Goal: Obtain resource: Obtain resource

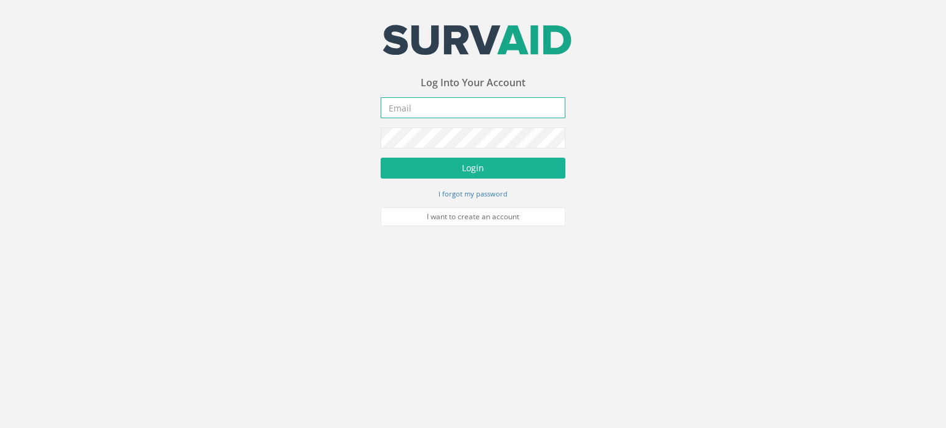
click at [438, 103] on input "email" at bounding box center [473, 107] width 185 height 21
type input "[EMAIL_ADDRESS][DOMAIN_NAME]"
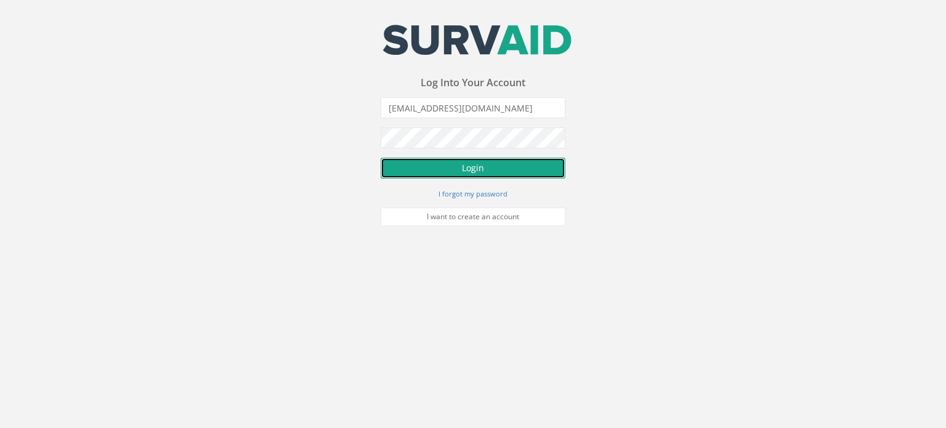
click at [473, 171] on button "Login" at bounding box center [473, 168] width 185 height 21
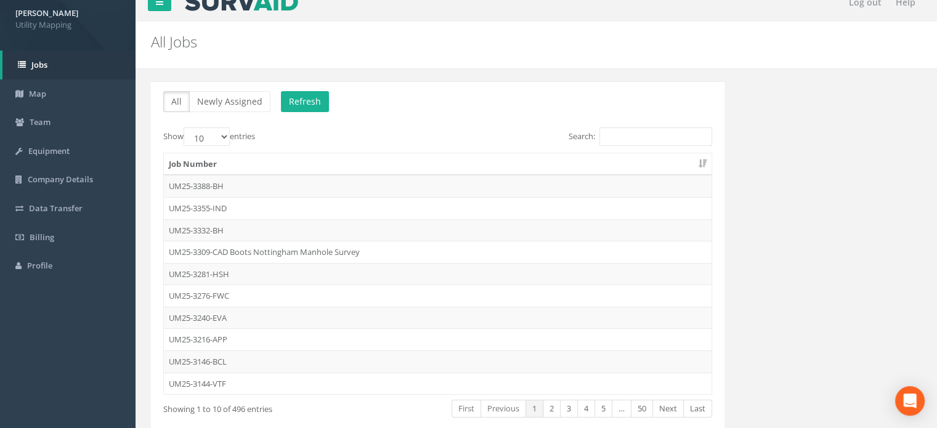
scroll to position [25, 0]
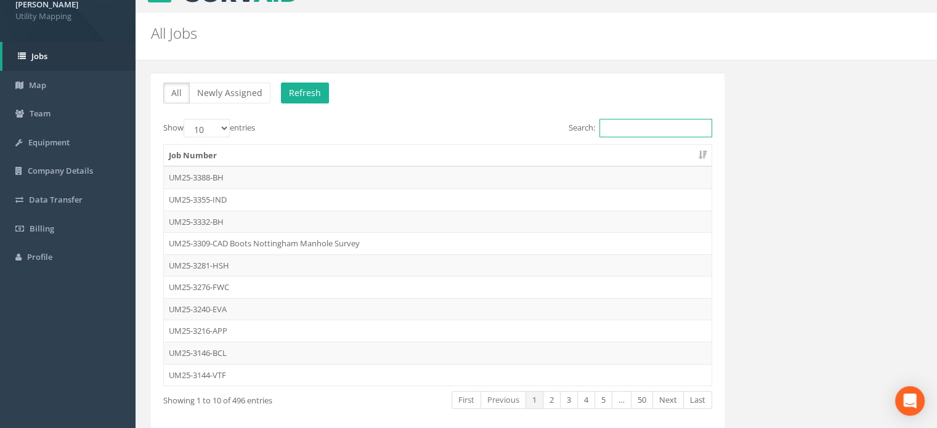
click at [618, 132] on input "Search:" at bounding box center [655, 128] width 113 height 18
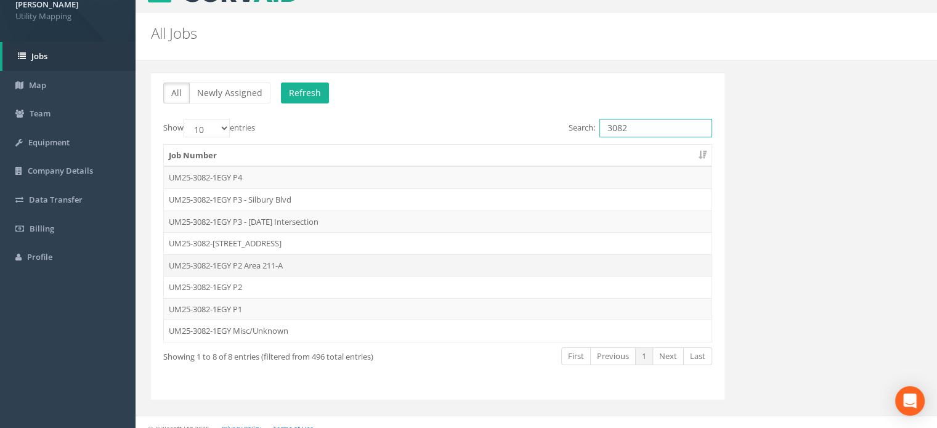
type input "3082"
click at [315, 262] on td "UM25-3082-1EGY P2 Area 211-A" at bounding box center [437, 265] width 547 height 22
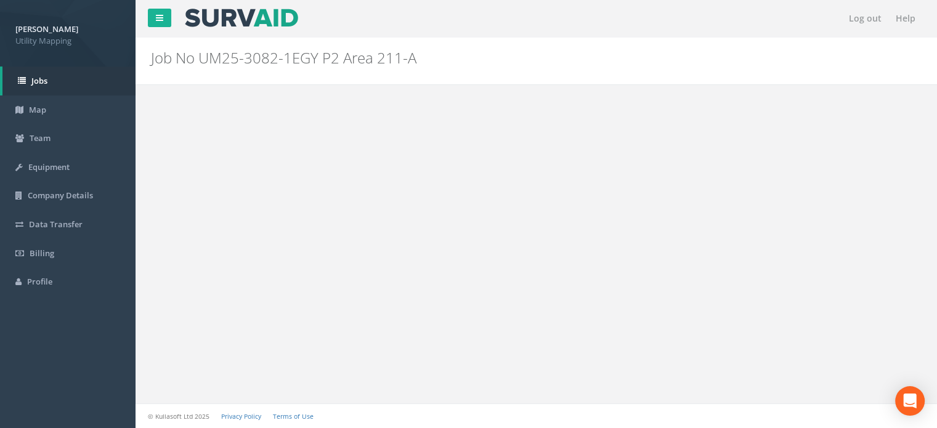
scroll to position [0, 0]
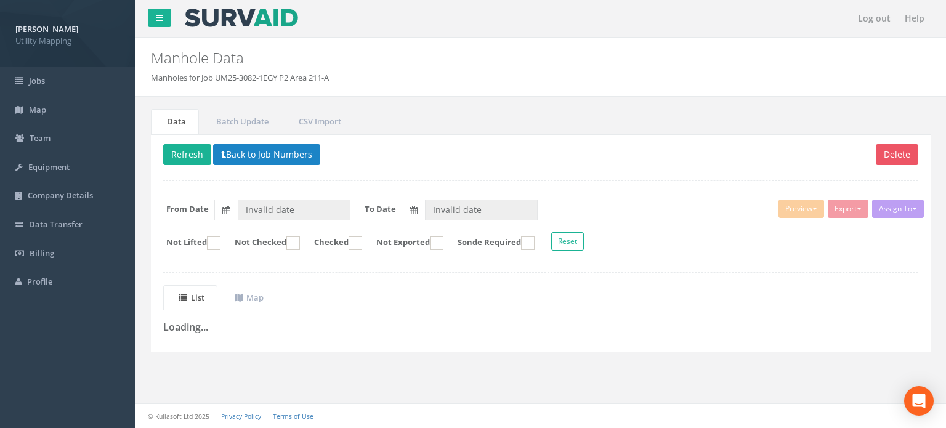
type input "[DATE]"
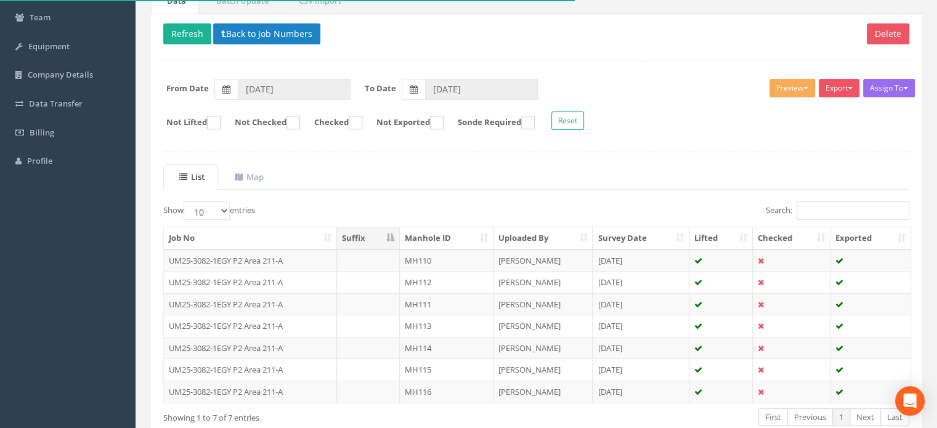
scroll to position [118, 0]
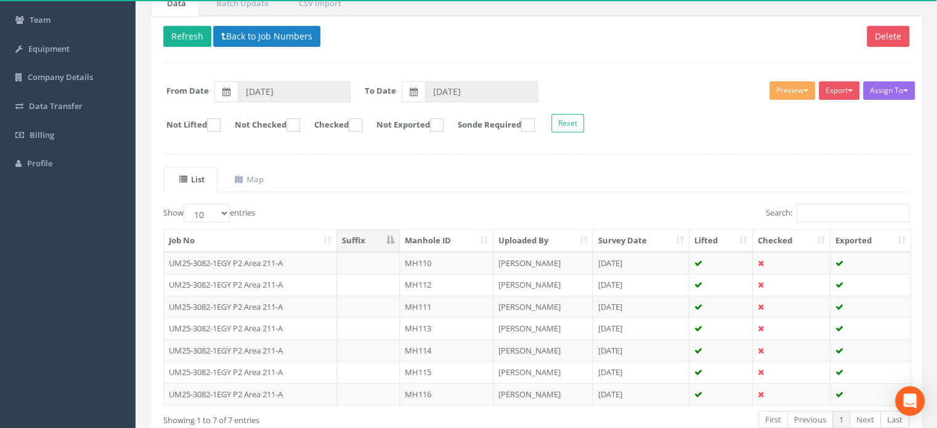
drag, startPoint x: 874, startPoint y: 4, endPoint x: 637, endPoint y: 191, distance: 302.9
click at [637, 191] on div "List Map Show 10 25 50 100 entries Search: Job No Suffix Manhole ID Uploaded By…" at bounding box center [536, 309] width 746 height 284
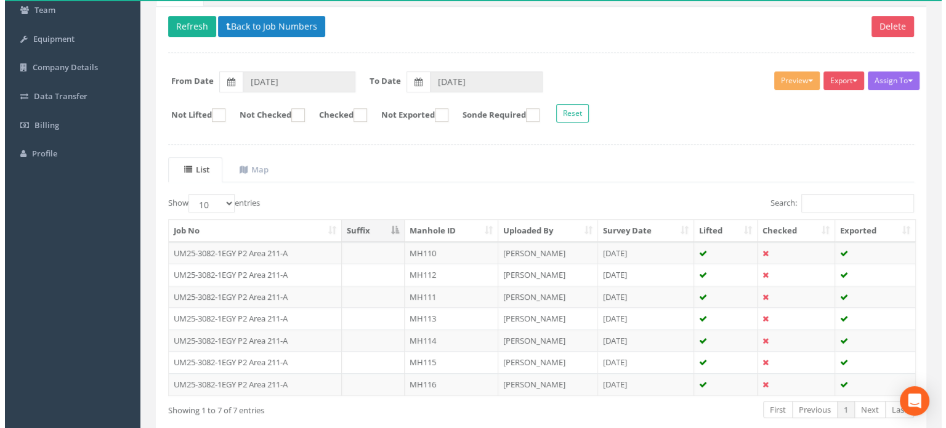
scroll to position [118, 0]
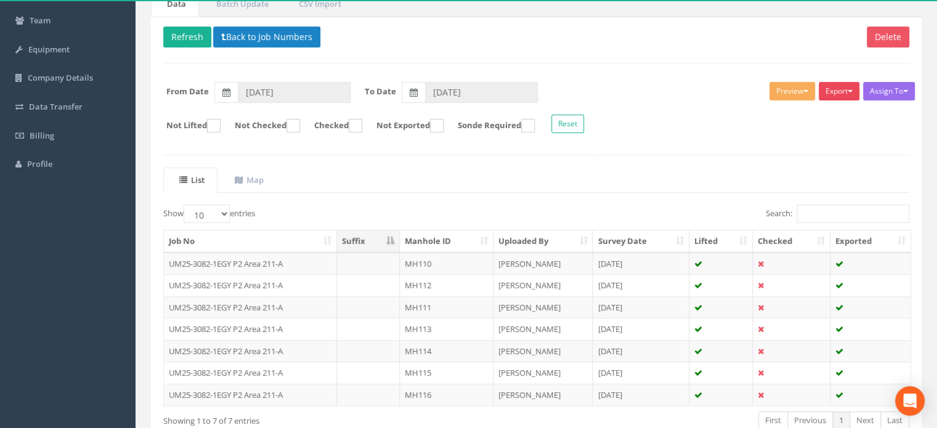
click at [847, 91] on span "button" at bounding box center [849, 91] width 5 height 2
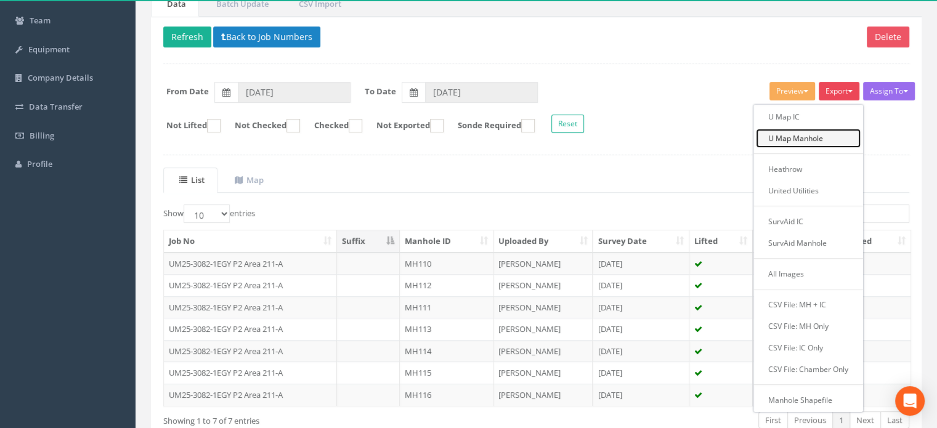
click at [821, 135] on link "U Map Manhole" at bounding box center [808, 138] width 105 height 19
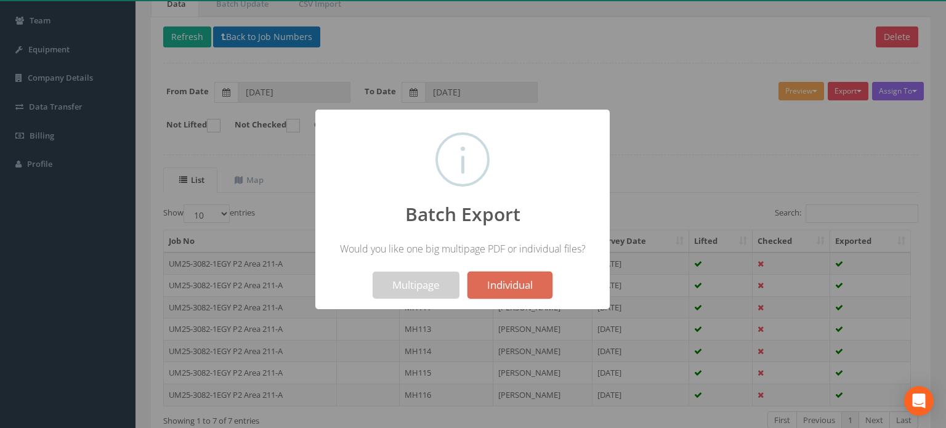
click at [693, 177] on div at bounding box center [473, 214] width 946 height 428
click at [422, 278] on button "Multipage" at bounding box center [416, 285] width 87 height 27
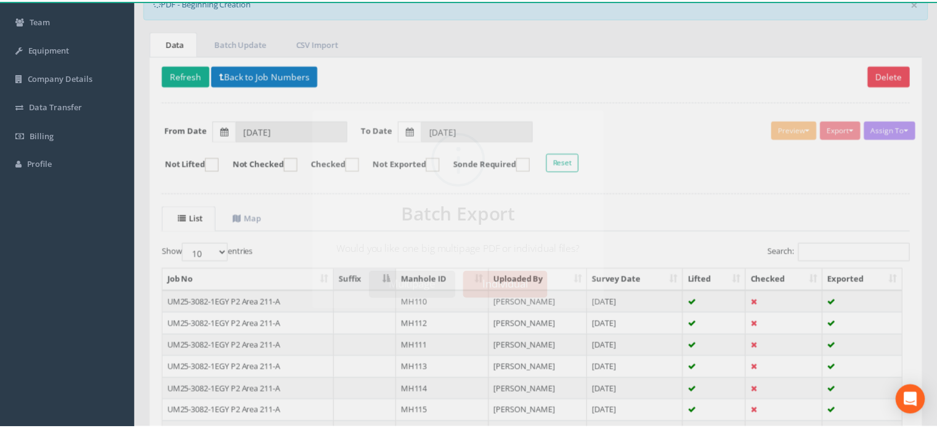
scroll to position [156, 0]
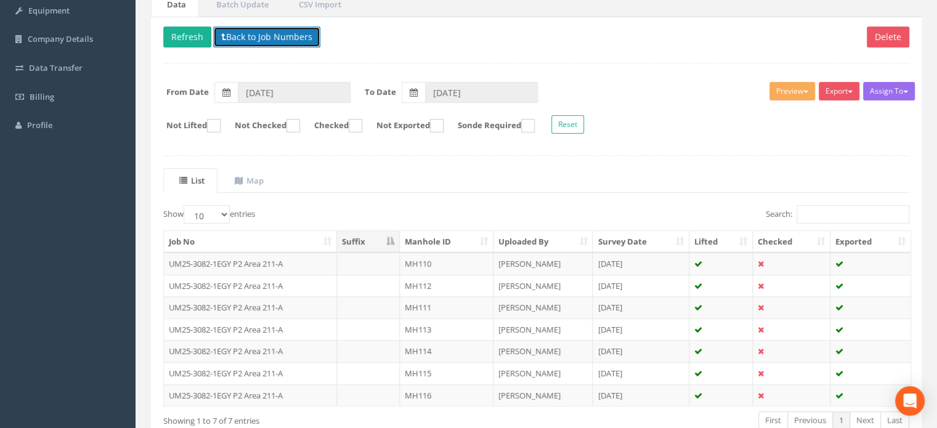
click at [240, 36] on button "Back to Job Numbers" at bounding box center [266, 36] width 107 height 21
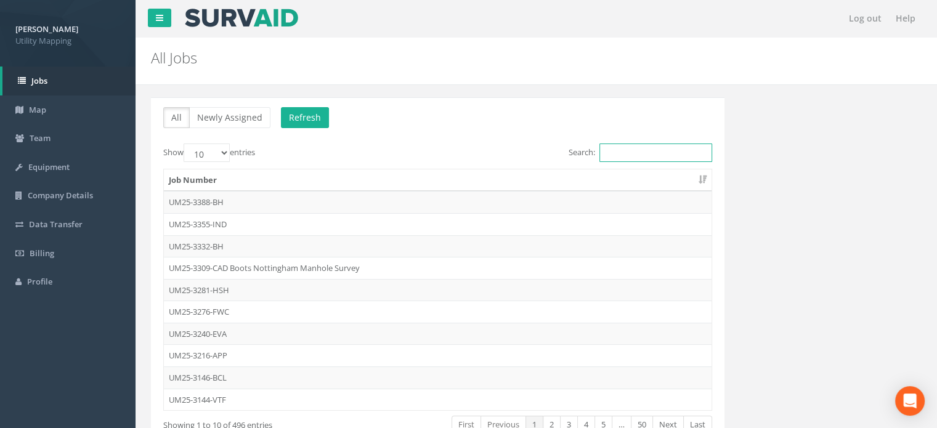
click at [615, 148] on input "Search:" at bounding box center [655, 152] width 113 height 18
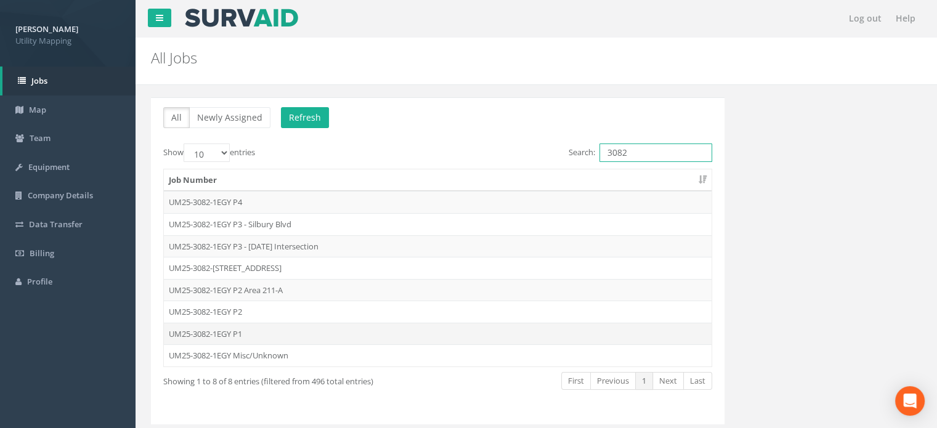
type input "3082"
click at [337, 332] on td "UM25-3082-1EGY P1" at bounding box center [437, 334] width 547 height 22
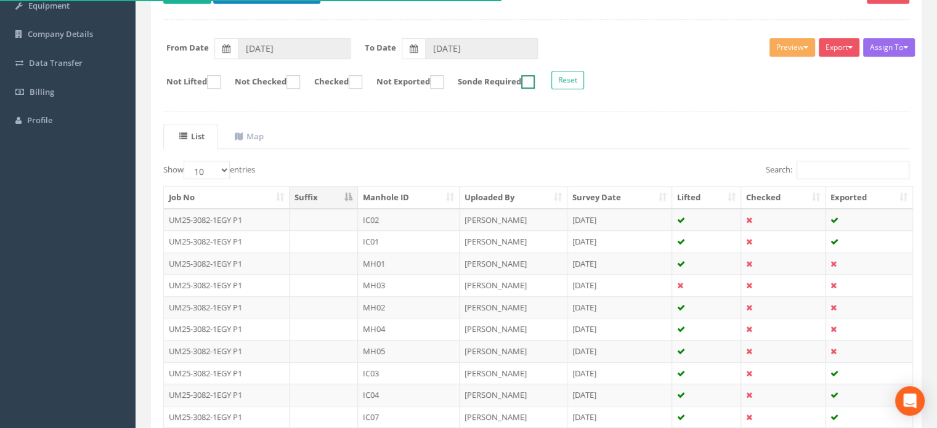
scroll to position [164, 0]
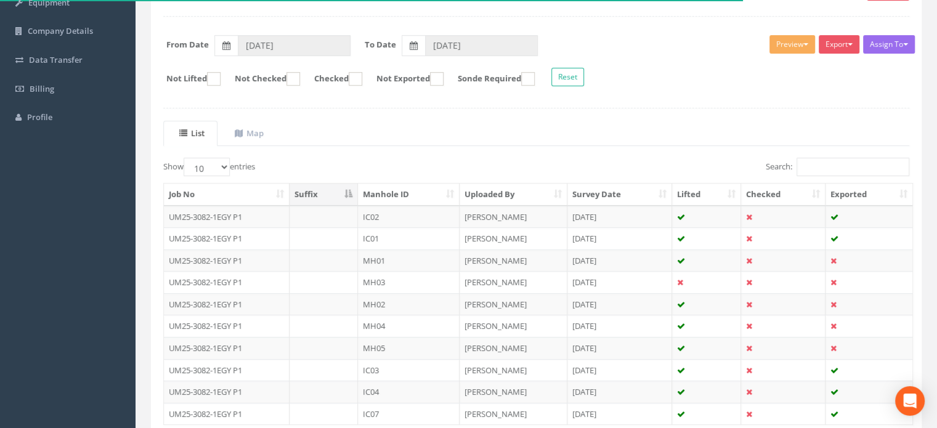
click at [406, 187] on th "Manhole ID" at bounding box center [409, 194] width 102 height 22
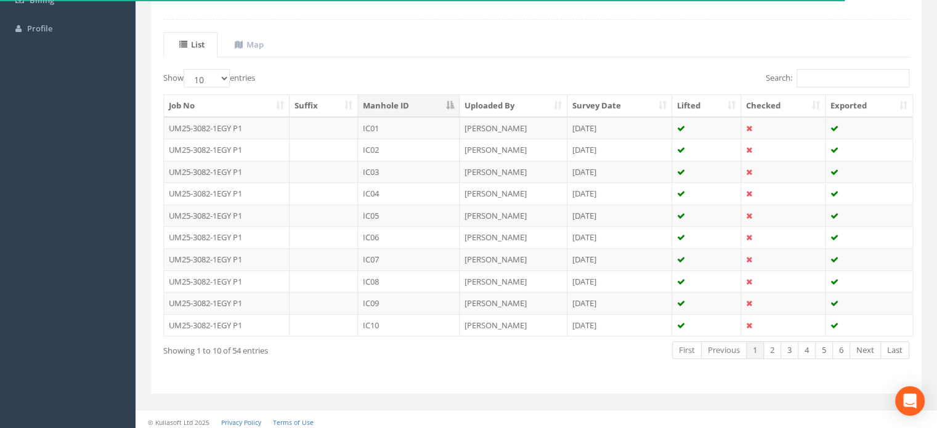
scroll to position [256, 0]
click at [771, 344] on link "2" at bounding box center [772, 348] width 18 height 18
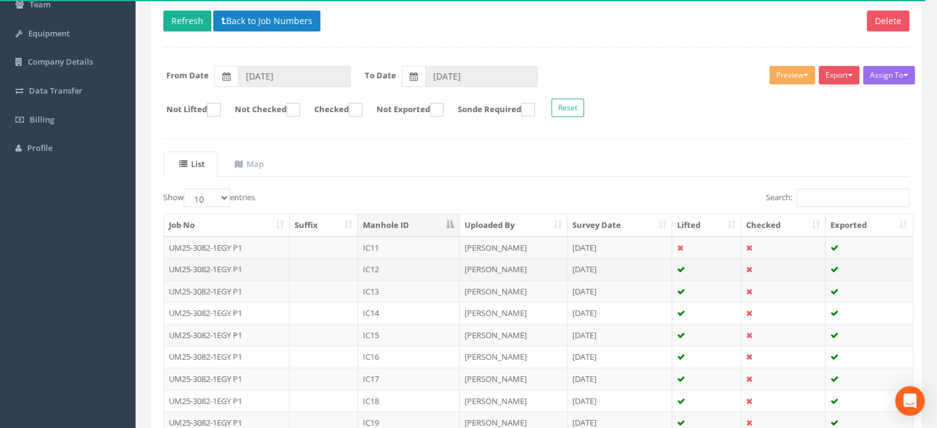
scroll to position [131, 0]
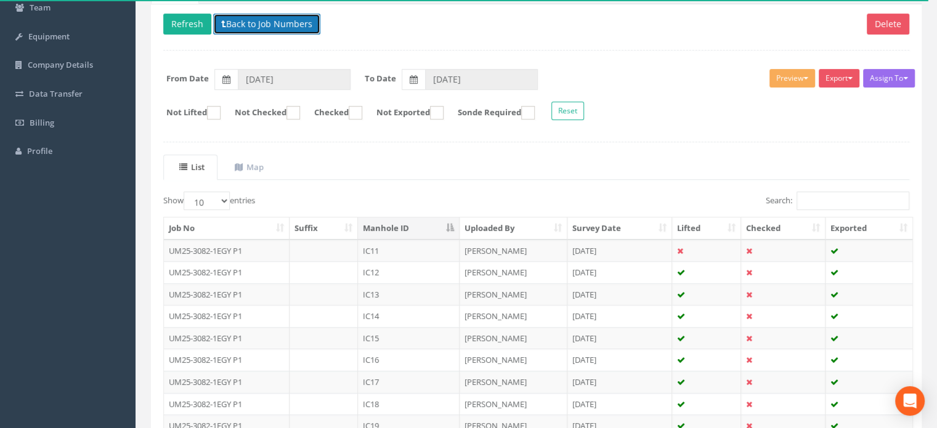
click at [257, 33] on button "Back to Job Numbers" at bounding box center [266, 24] width 107 height 21
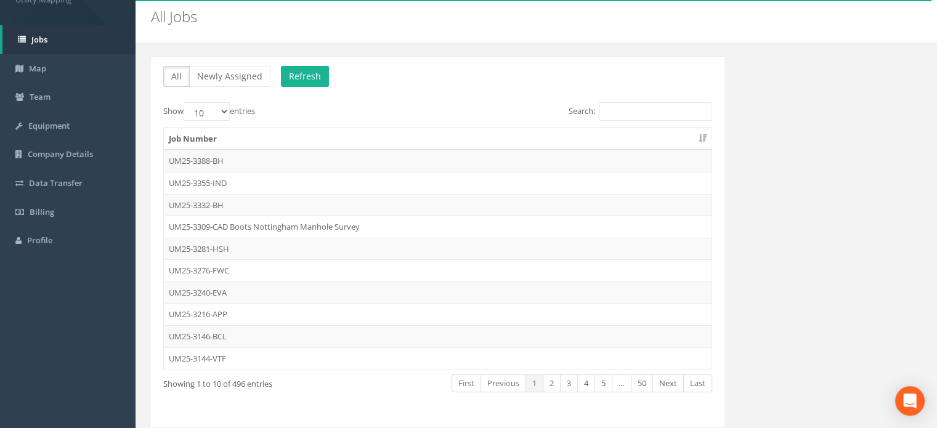
scroll to position [42, 0]
click at [645, 123] on div "Job Number UM25-3388-BH UM25-3355-IND UM25-3332-BH UM25-3309-CAD Boots Nottingh…" at bounding box center [437, 247] width 567 height 249
click at [653, 116] on input "Search:" at bounding box center [655, 111] width 113 height 18
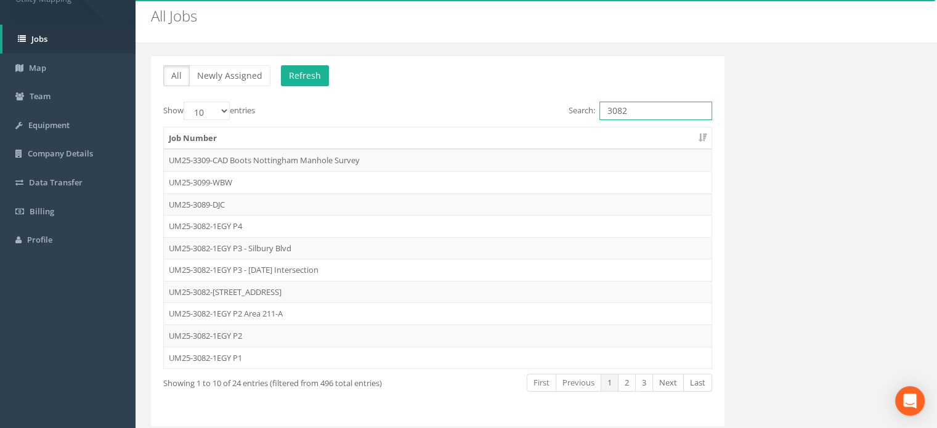
scroll to position [34, 0]
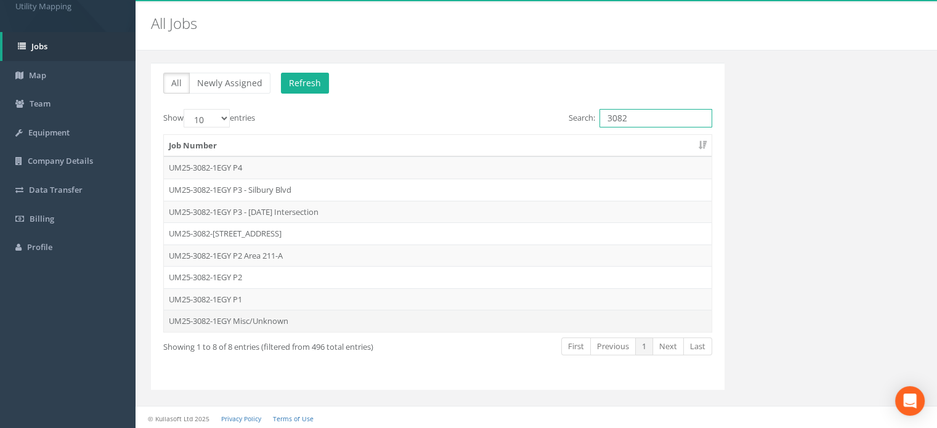
type input "3082"
click at [296, 315] on td "UM25-3082-1EGY Misc/Unknown" at bounding box center [437, 321] width 547 height 22
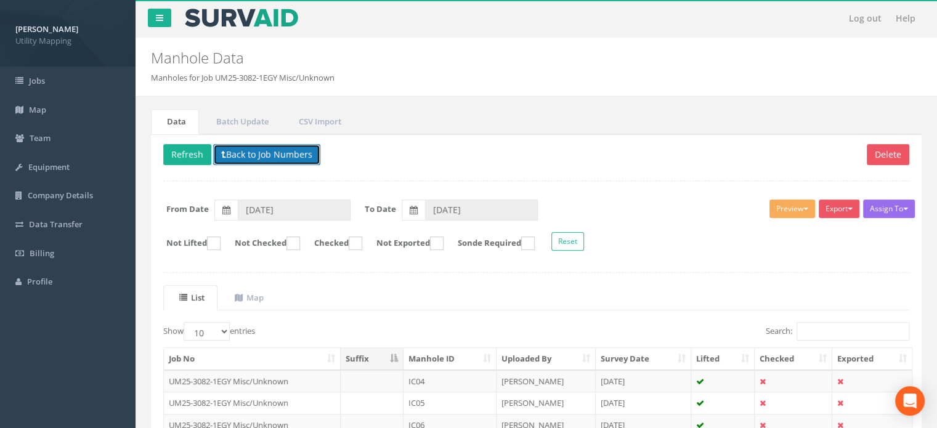
click at [266, 153] on button "Back to Job Numbers" at bounding box center [266, 154] width 107 height 21
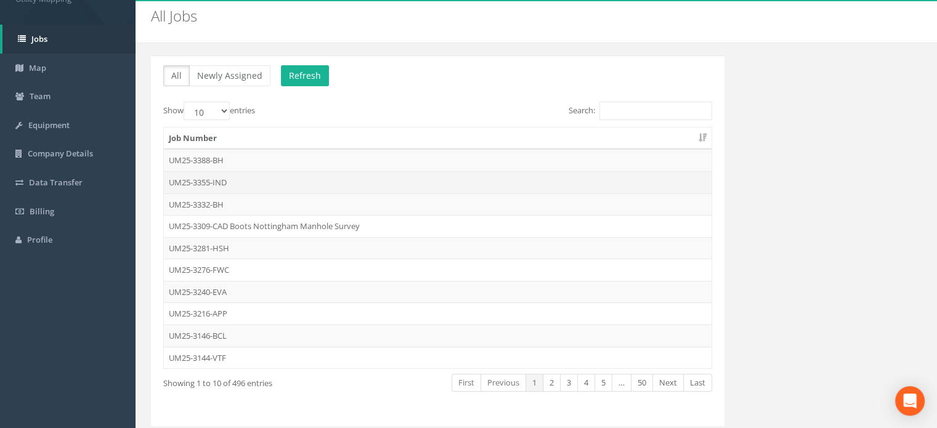
scroll to position [57, 0]
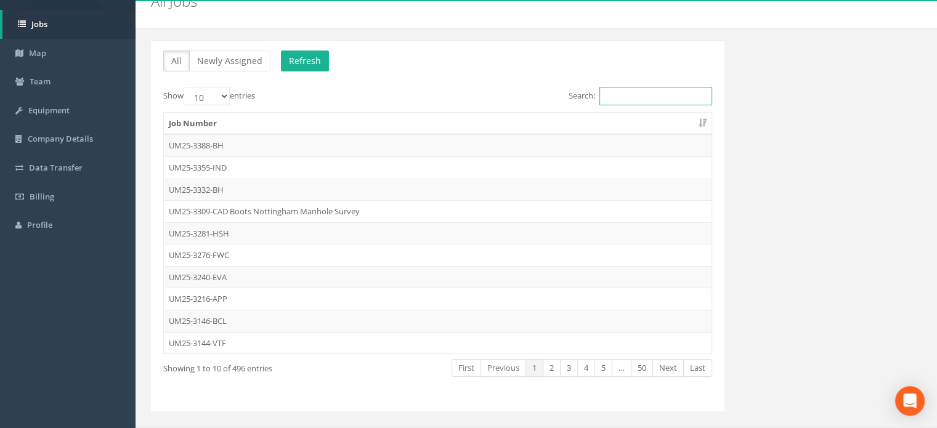
click at [618, 94] on input "Search:" at bounding box center [655, 96] width 113 height 18
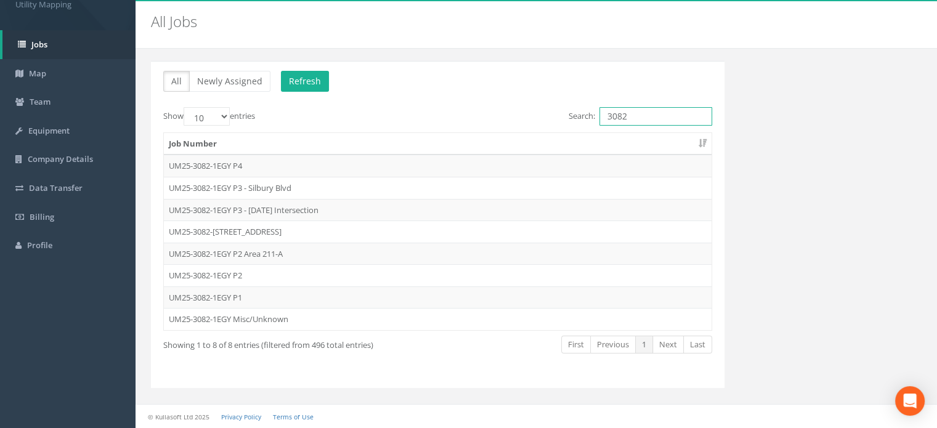
scroll to position [34, 0]
type input "3082"
click at [278, 300] on td "UM25-3082-1EGY P1" at bounding box center [437, 299] width 547 height 22
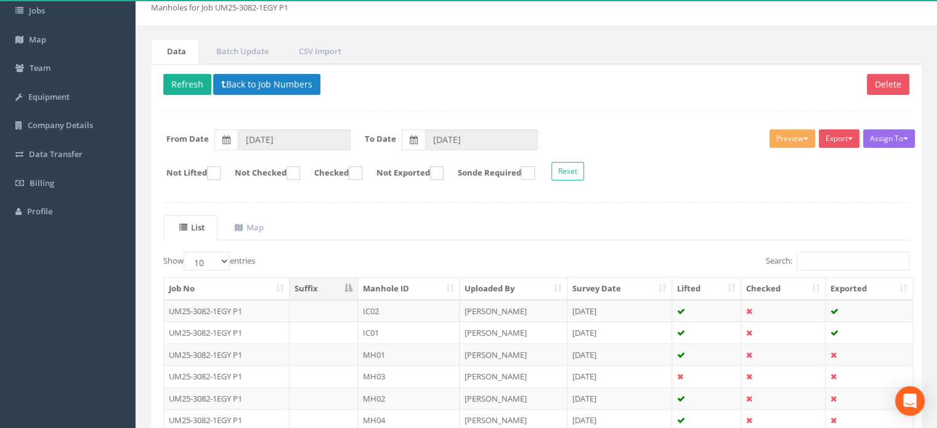
scroll to position [71, 0]
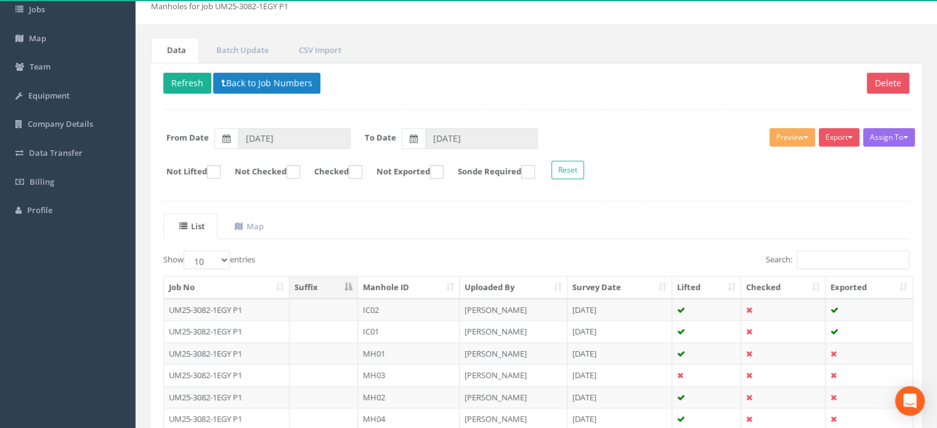
click at [419, 282] on th "Manhole ID" at bounding box center [409, 287] width 102 height 22
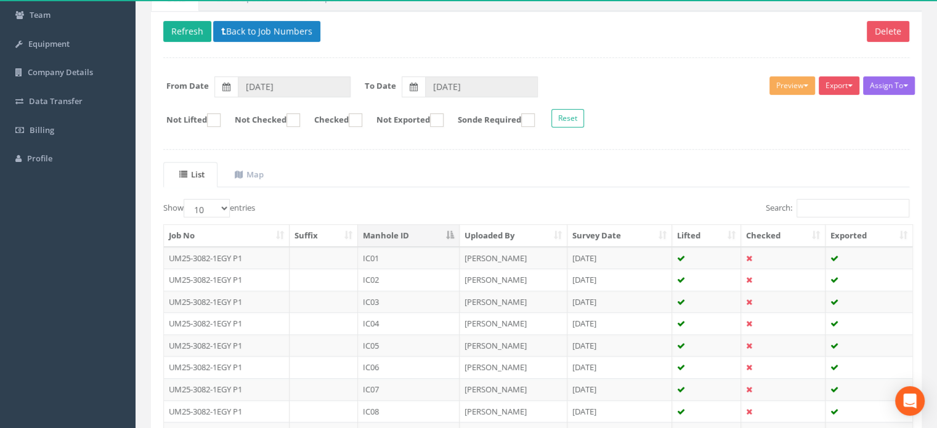
scroll to position [123, 0]
click at [813, 203] on input "Search:" at bounding box center [852, 209] width 113 height 18
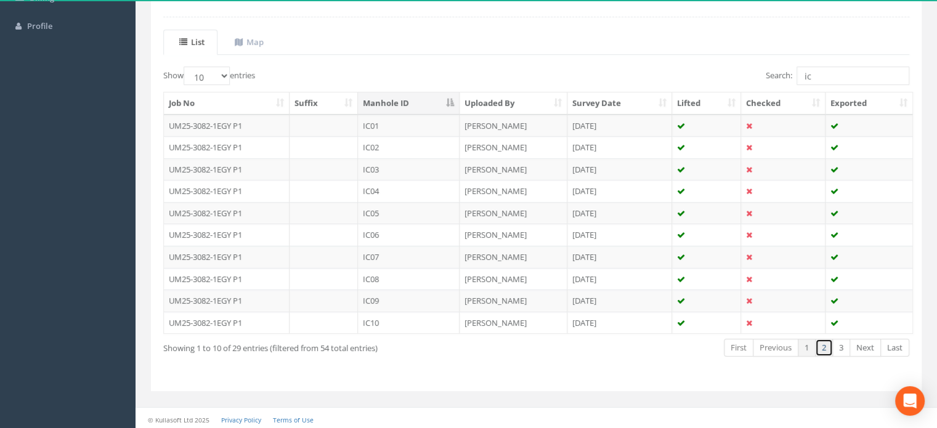
click at [819, 345] on link "2" at bounding box center [824, 348] width 18 height 18
click at [844, 343] on link "3" at bounding box center [841, 348] width 18 height 18
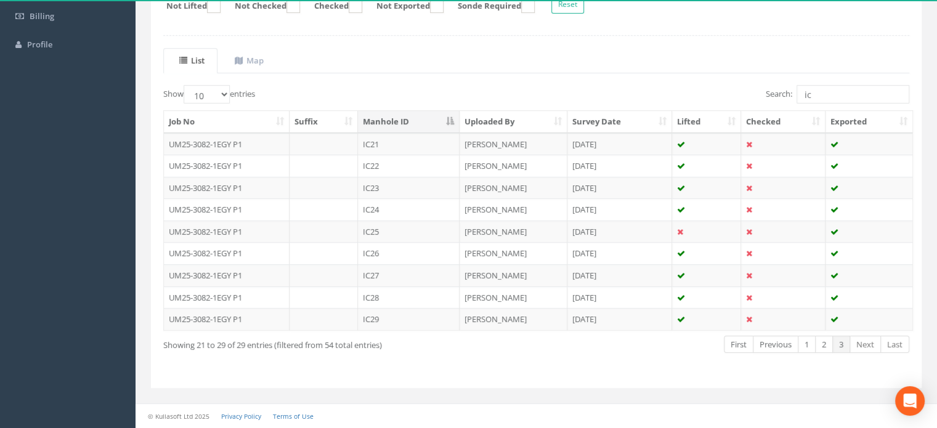
scroll to position [234, 0]
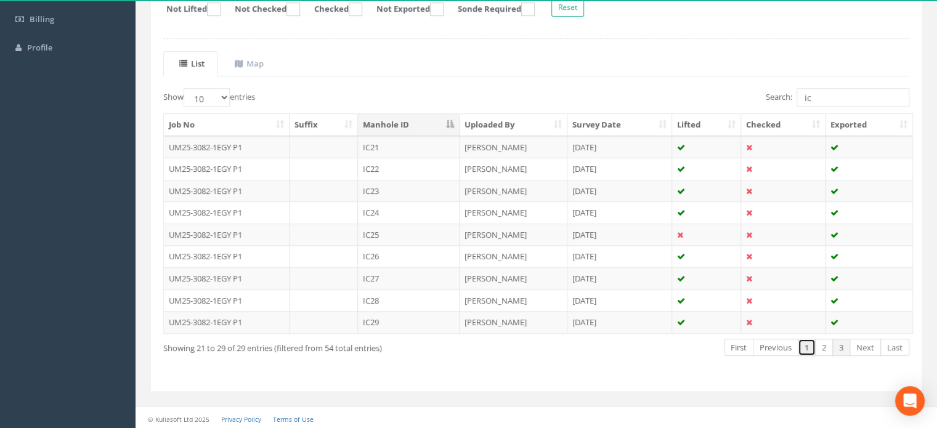
click at [800, 341] on link "1" at bounding box center [806, 348] width 18 height 18
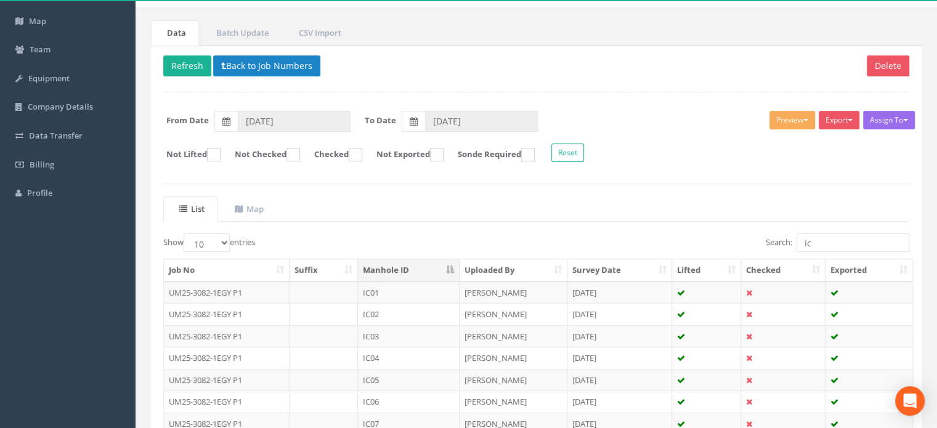
scroll to position [88, 0]
click at [844, 119] on button "Export" at bounding box center [838, 120] width 41 height 18
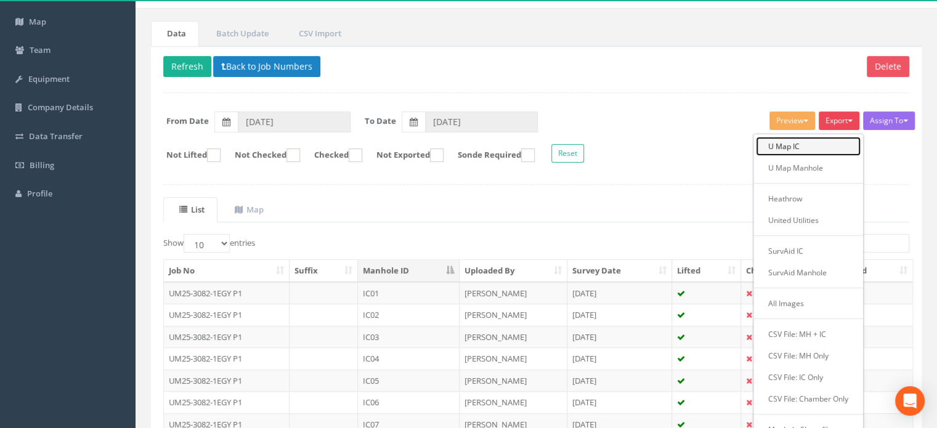
click at [805, 147] on link "U Map IC" at bounding box center [808, 146] width 105 height 19
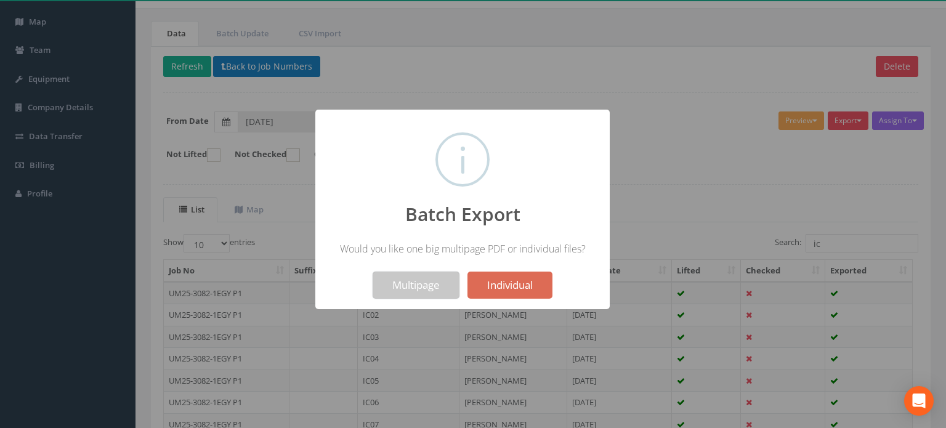
click at [415, 278] on button "Multipage" at bounding box center [416, 285] width 87 height 27
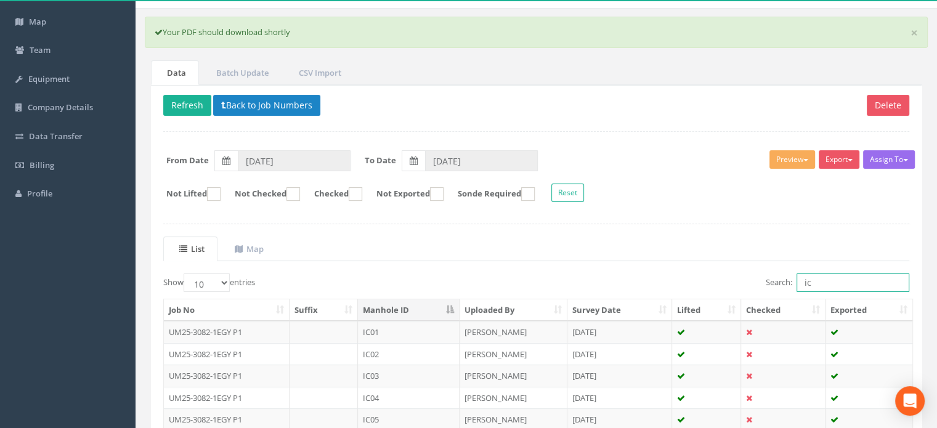
drag, startPoint x: 816, startPoint y: 278, endPoint x: 751, endPoint y: 272, distance: 64.9
click at [751, 273] on div "Search: ic" at bounding box center [728, 284] width 364 height 22
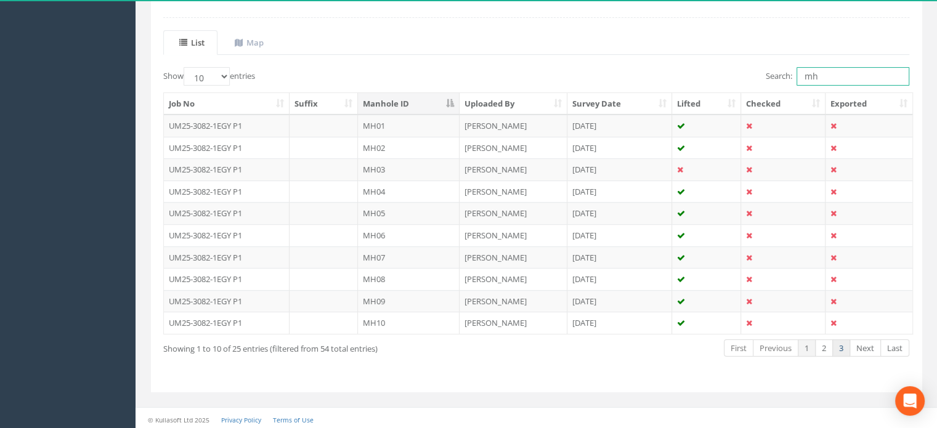
type input "mh"
click at [841, 342] on link "3" at bounding box center [841, 348] width 18 height 18
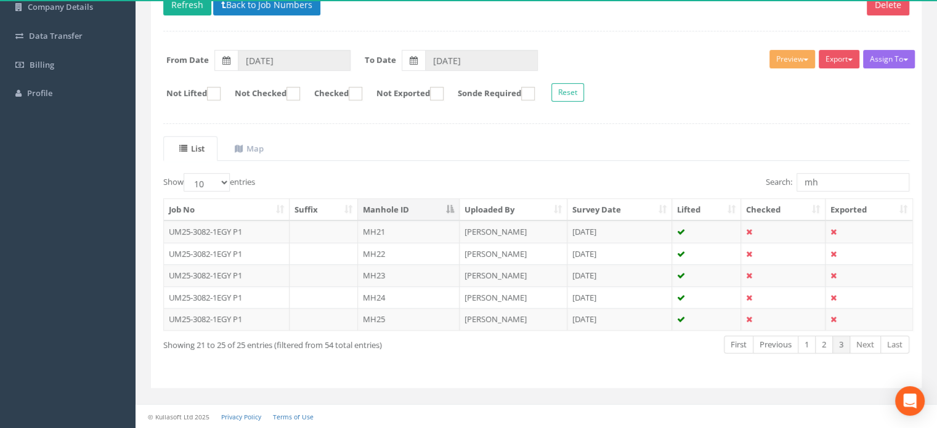
scroll to position [185, 0]
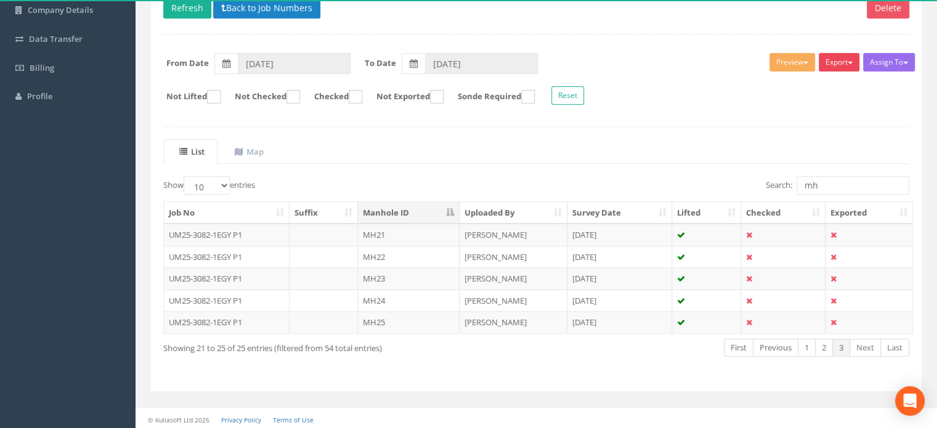
click at [847, 62] on span "button" at bounding box center [849, 63] width 5 height 2
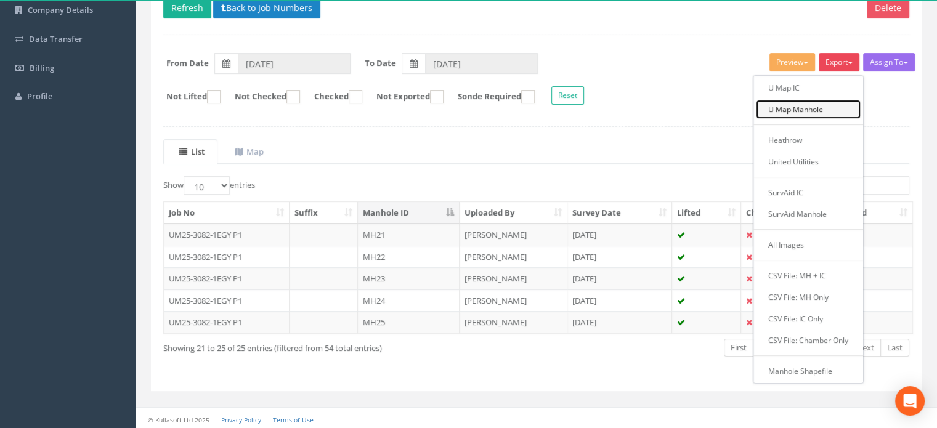
click at [815, 108] on link "U Map Manhole" at bounding box center [808, 109] width 105 height 19
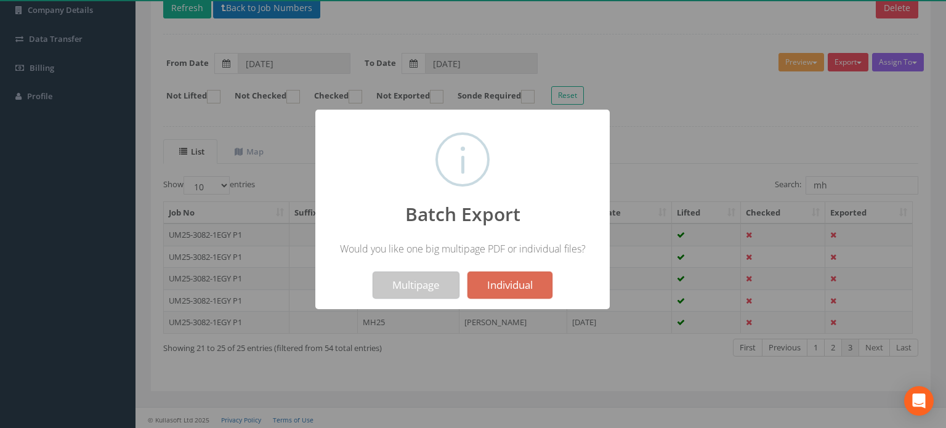
click at [425, 278] on button "Multipage" at bounding box center [416, 285] width 87 height 27
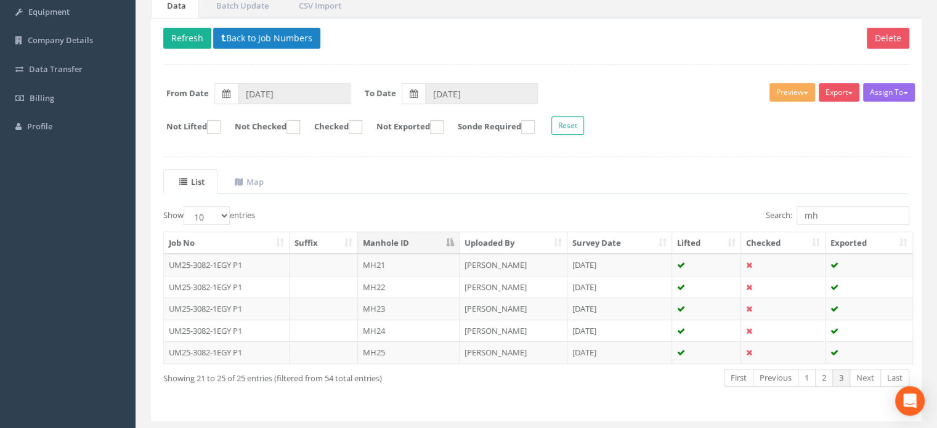
scroll to position [0, 0]
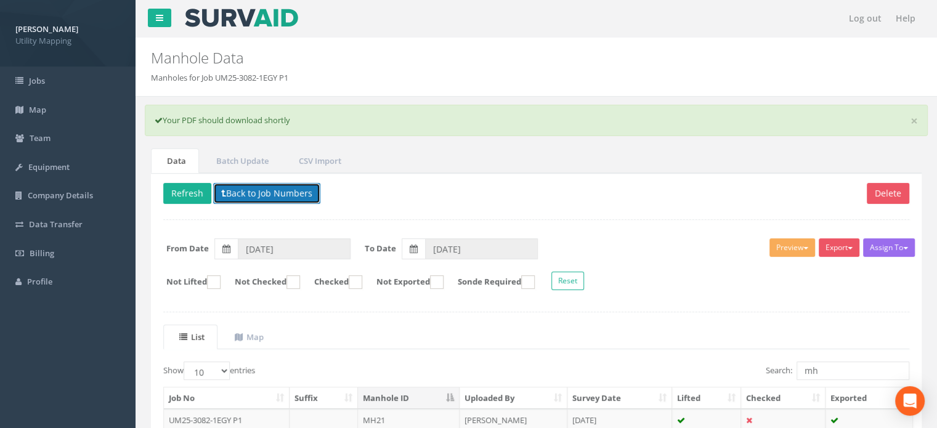
click at [267, 185] on button "Back to Job Numbers" at bounding box center [266, 193] width 107 height 21
